Goal: Task Accomplishment & Management: Manage account settings

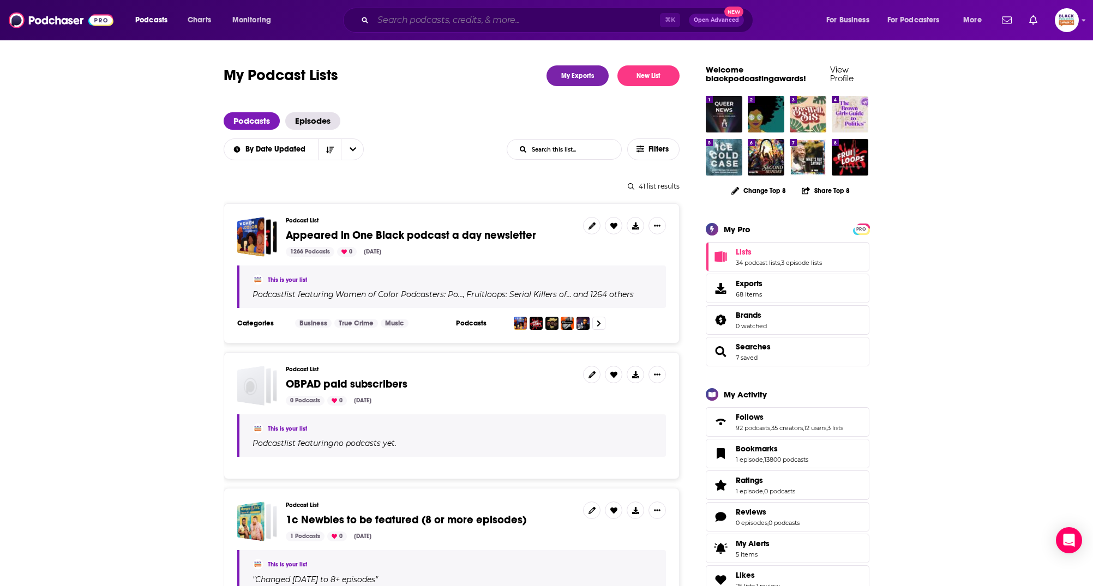
click at [426, 22] on input "Search podcasts, credits, & more..." at bounding box center [516, 19] width 287 height 17
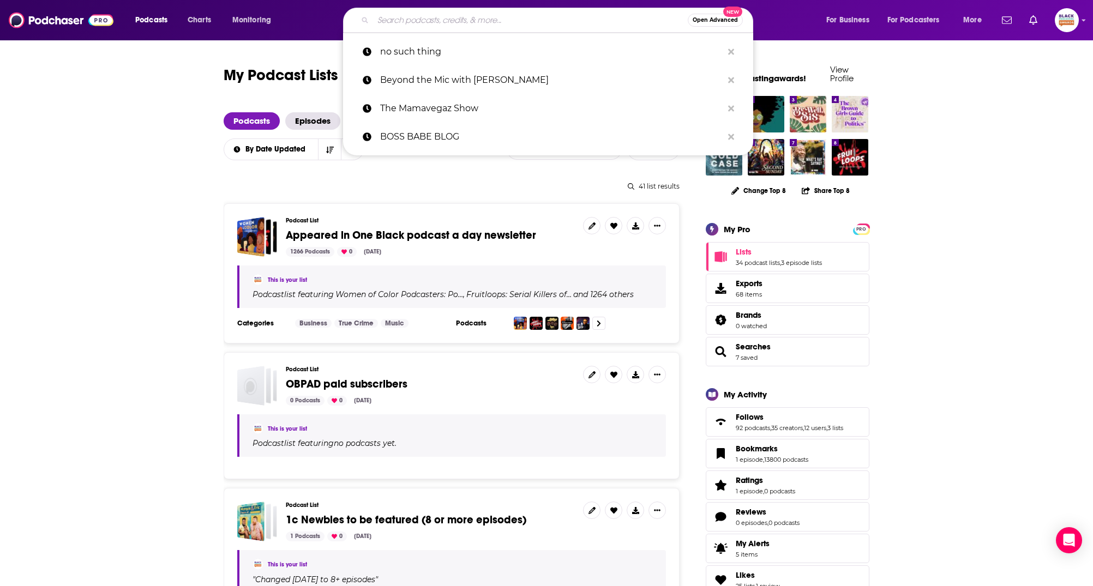
paste input "Voices of Change"
type input "Voices of Change"
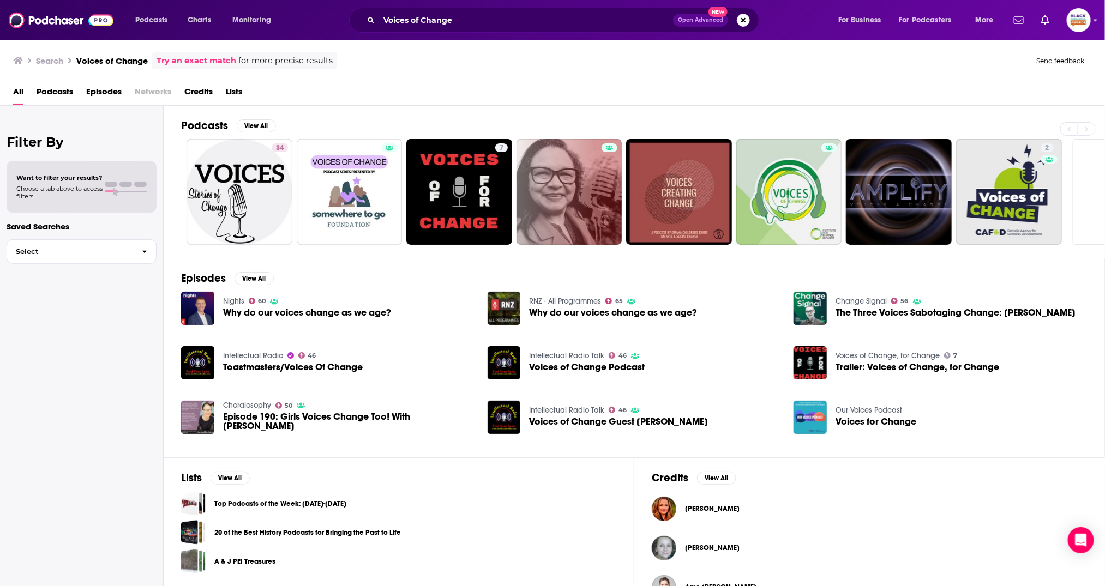
click at [227, 61] on link "Try an exact match" at bounding box center [196, 61] width 80 height 13
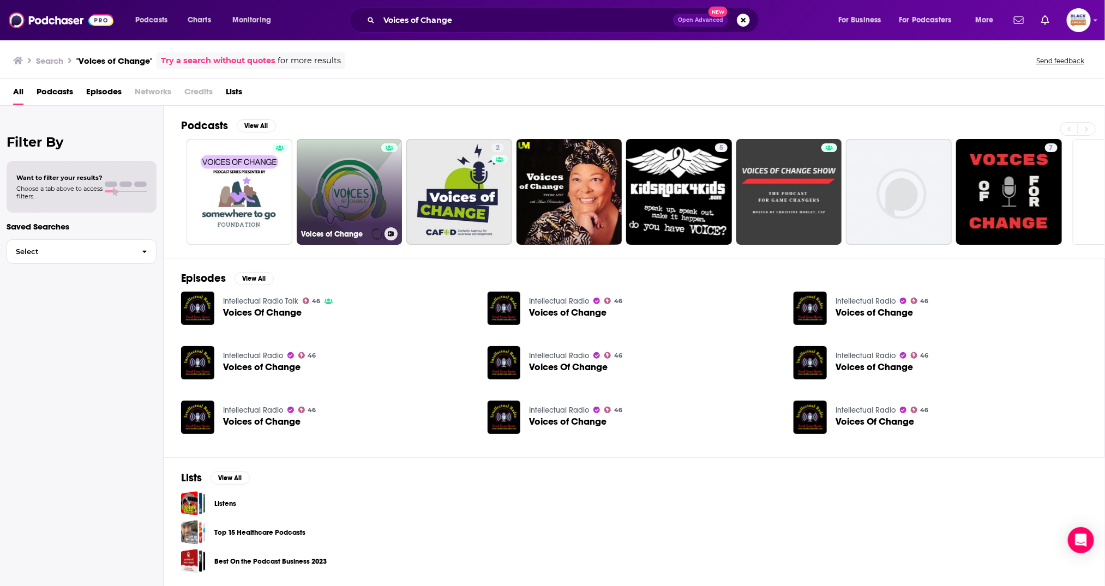
click at [350, 186] on link "Voices of Change" at bounding box center [350, 192] width 106 height 106
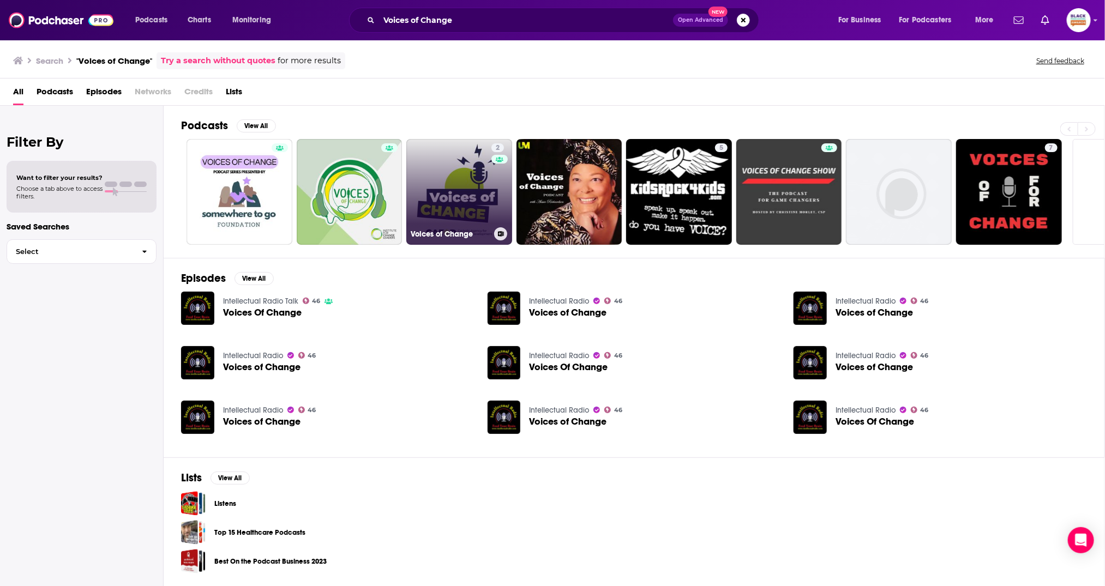
click at [445, 179] on link "2 Voices of Change" at bounding box center [459, 192] width 106 height 106
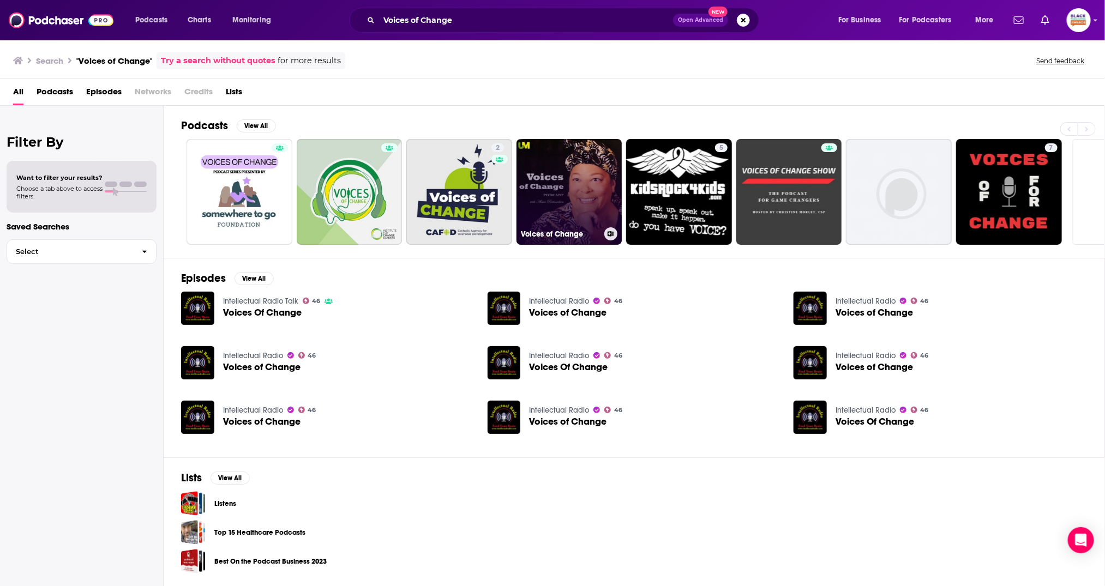
click at [559, 171] on link "Voices of Change" at bounding box center [569, 192] width 106 height 106
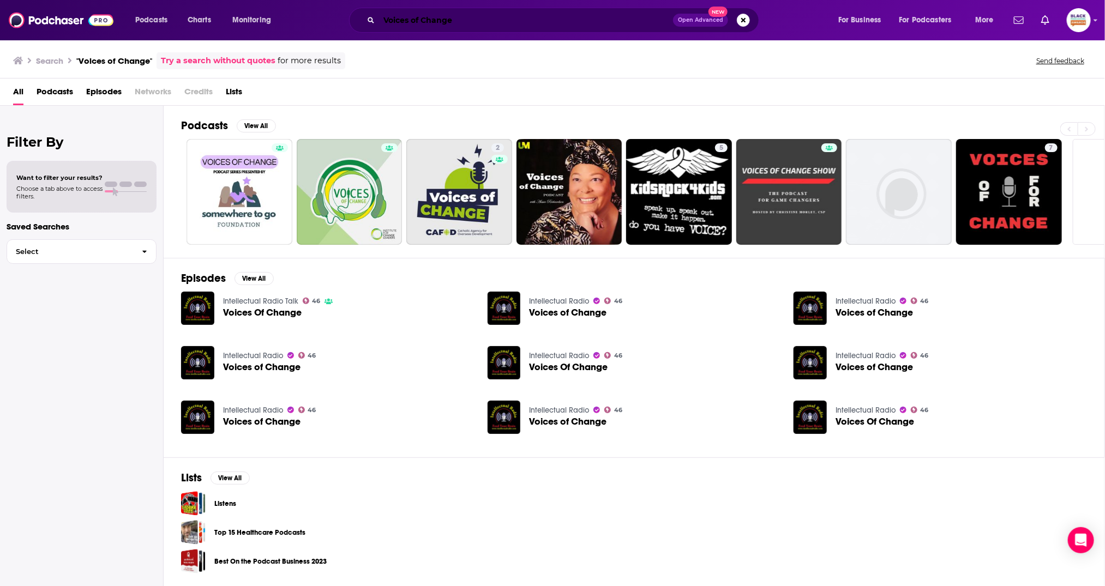
click at [475, 19] on input "Voices of Change" at bounding box center [526, 19] width 294 height 17
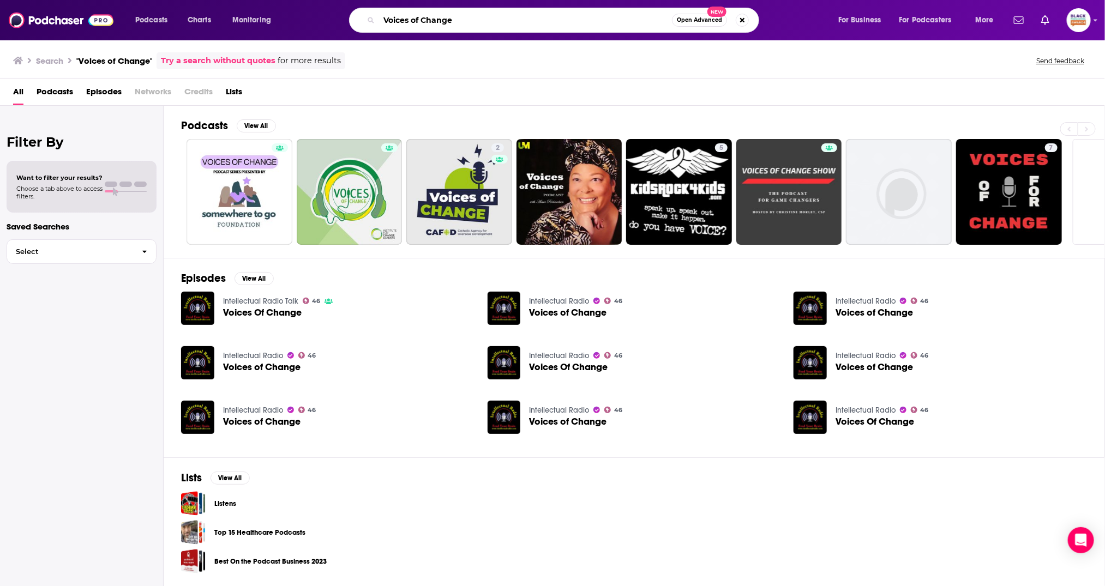
paste input "Minding My Damn Business"
type input "Minding My Damn Business"
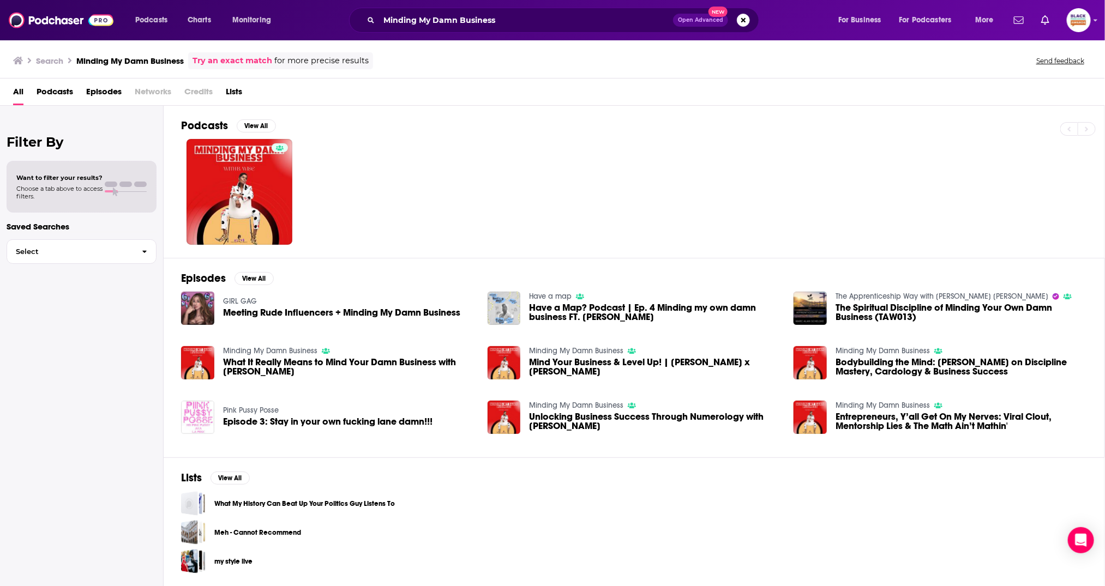
click at [516, 292] on img "Have a Map? Podcast | Ep. 4 Minding my own damn business FT. Felton Kizer" at bounding box center [503, 308] width 33 height 33
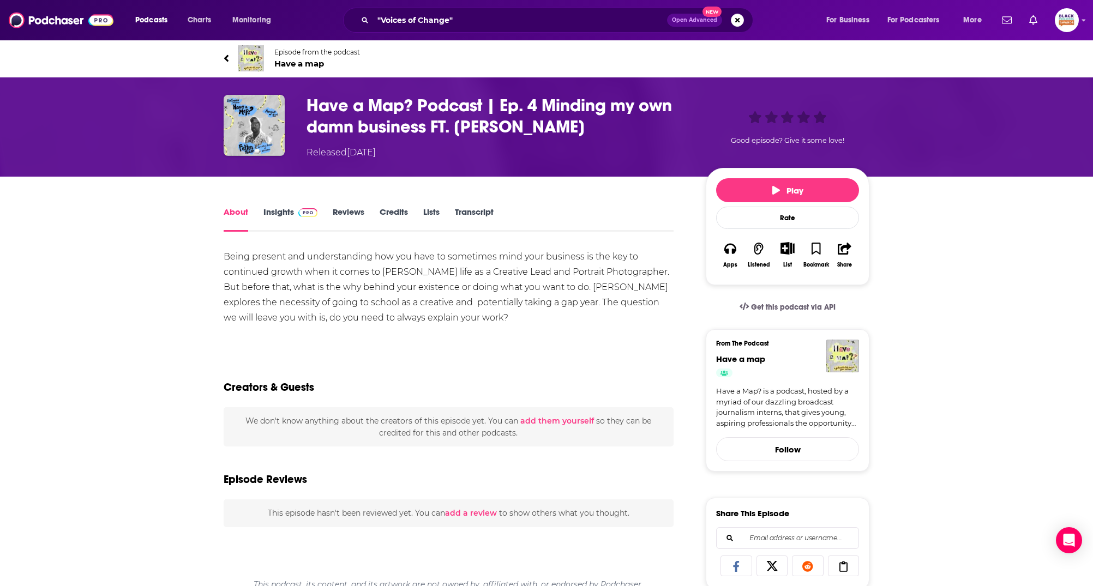
click at [251, 56] on img at bounding box center [251, 58] width 26 height 26
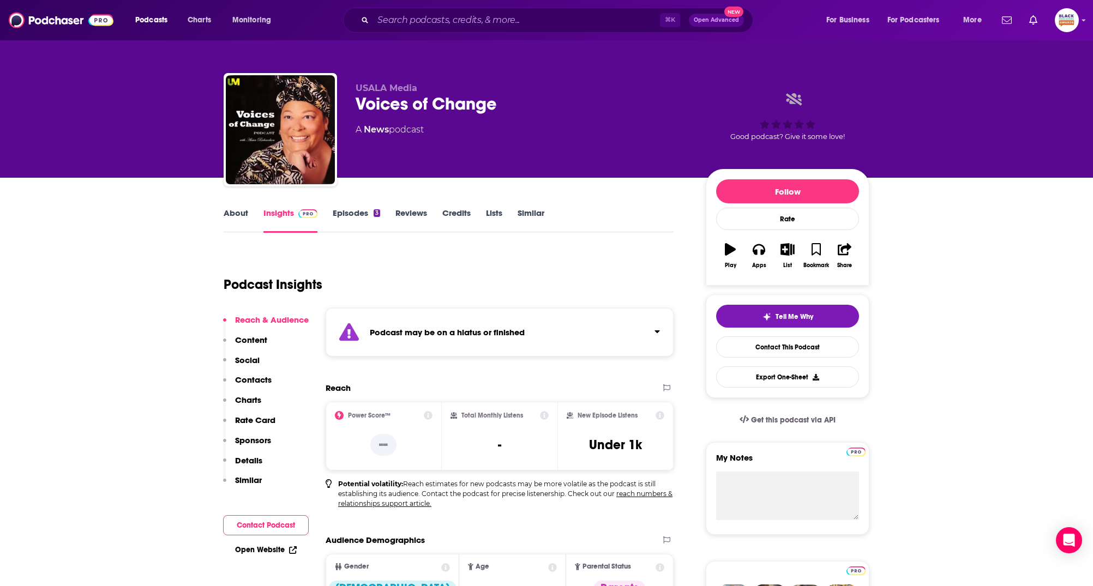
click at [244, 215] on link "About" at bounding box center [236, 220] width 25 height 25
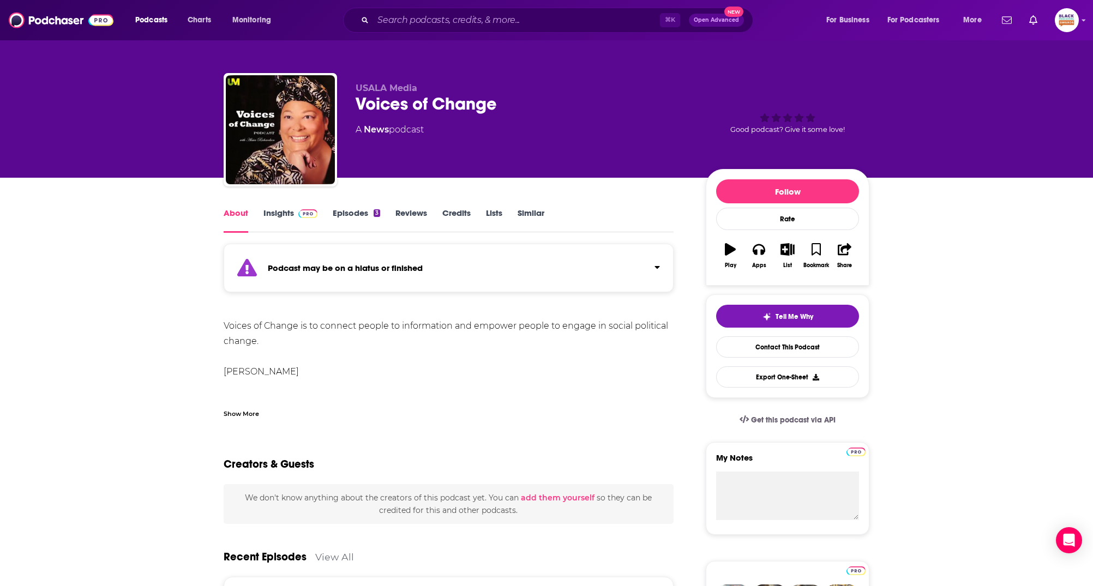
click at [474, 272] on div "Podcast may be on a hiatus or finished" at bounding box center [449, 268] width 450 height 49
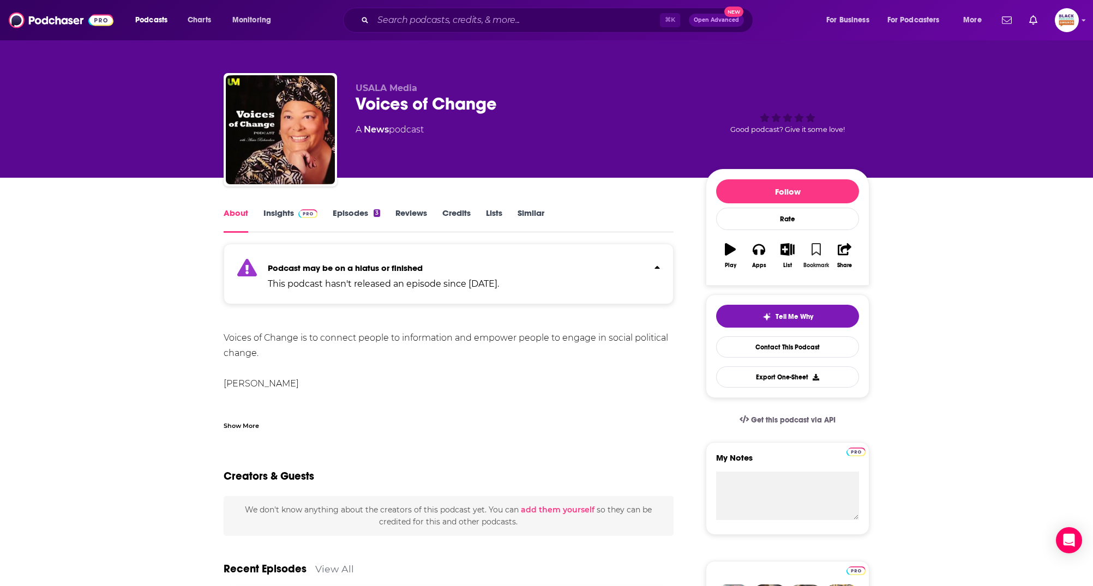
click at [826, 247] on button "Bookmark" at bounding box center [815, 255] width 28 height 39
click at [797, 246] on button "List" at bounding box center [787, 255] width 28 height 39
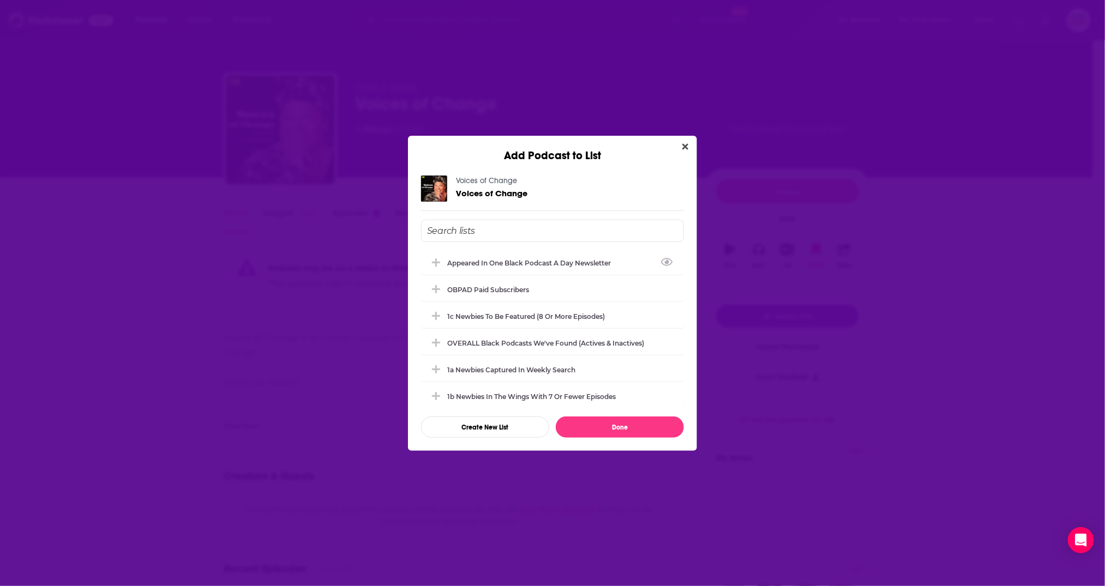
click at [521, 222] on input "Add Podcast To List" at bounding box center [552, 231] width 263 height 22
click at [496, 369] on div "BIPOC podcasts (leaning into 2026)" at bounding box center [510, 369] width 126 height 8
type input "bi"
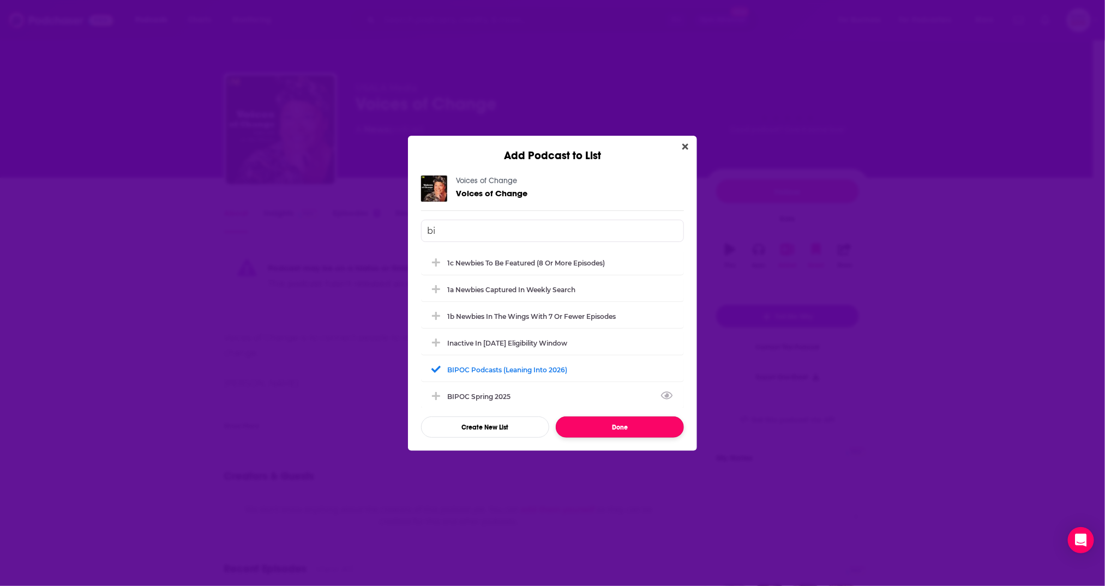
click at [589, 431] on button "Done" at bounding box center [620, 427] width 128 height 21
